Goal: Task Accomplishment & Management: Use online tool/utility

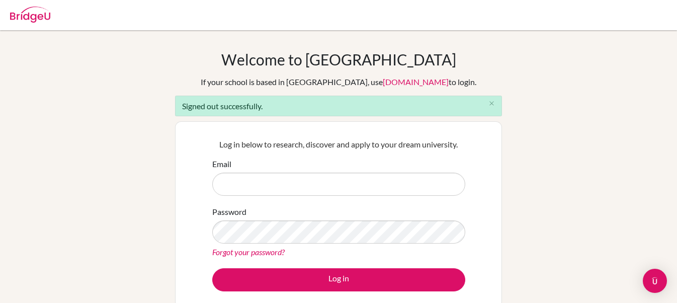
click at [367, 154] on div "Log in below to research, discover and apply to your dream university. Email Pa…" at bounding box center [339, 215] width 266 height 166
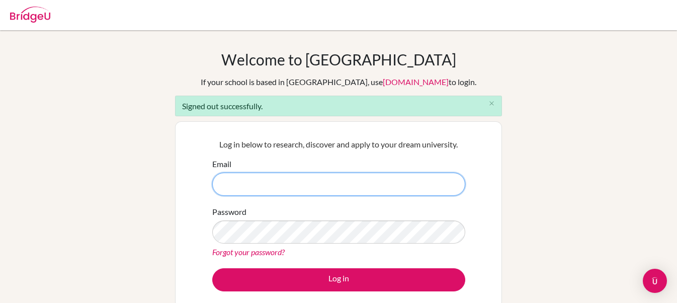
click at [333, 175] on input "Email" at bounding box center [338, 184] width 253 height 23
type input "[EMAIL_ADDRESS][PERSON_NAME][PERSON_NAME][DOMAIN_NAME]"
click at [212, 268] on button "Log in" at bounding box center [338, 279] width 253 height 23
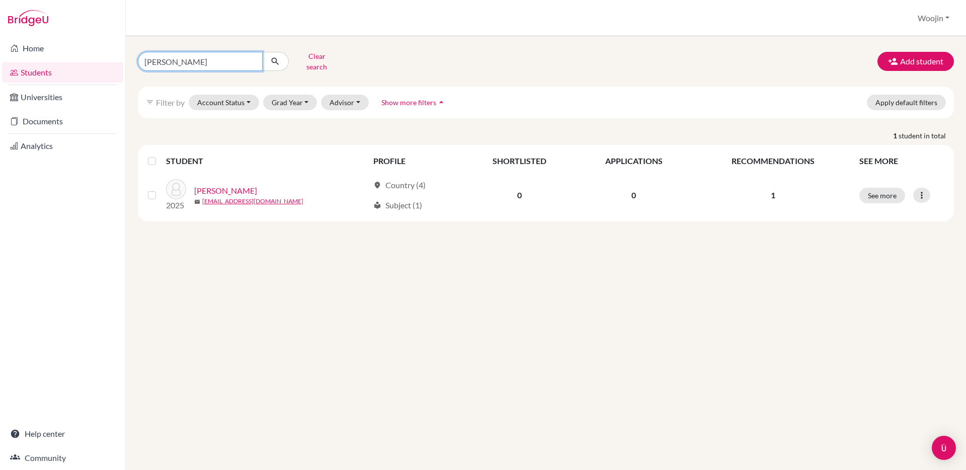
click at [255, 61] on input "corey" at bounding box center [200, 61] width 125 height 19
type input "kris"
click at [307, 62] on button "Clear search" at bounding box center [317, 61] width 56 height 26
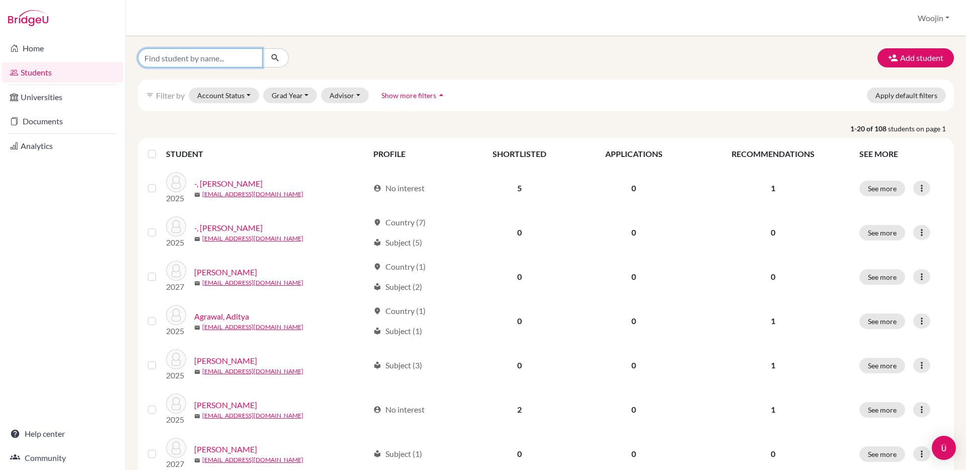
click at [206, 63] on input "Find student by name..." at bounding box center [200, 57] width 125 height 19
type input "kri"
click button "submit" at bounding box center [275, 57] width 27 height 19
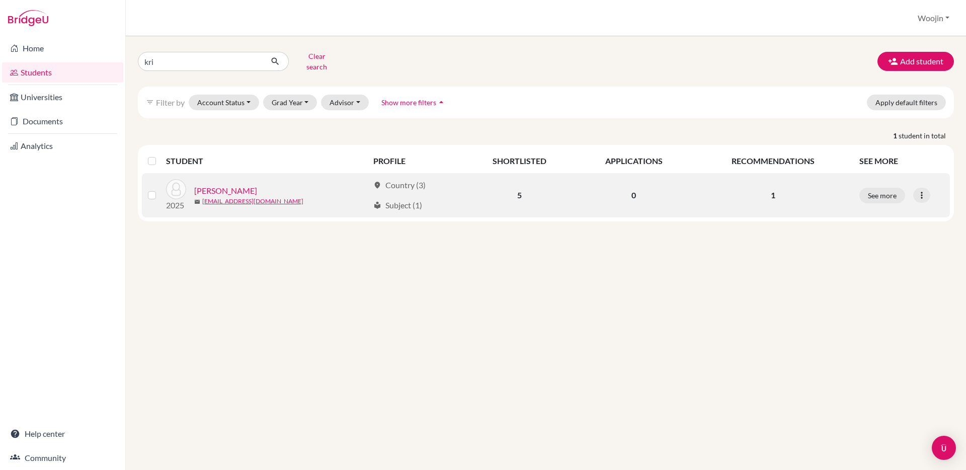
click at [255, 186] on link "Calagui, Kristianne" at bounding box center [225, 191] width 63 height 12
click at [254, 185] on link "Calagui, Kristianne" at bounding box center [225, 191] width 63 height 12
